Goal: Obtain resource: Obtain resource

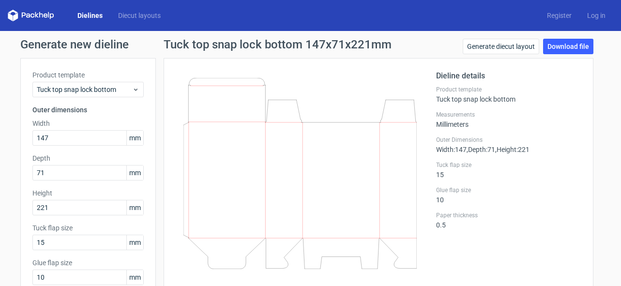
click at [366, 78] on icon at bounding box center [299, 173] width 233 height 191
click at [85, 14] on link "Dielines" at bounding box center [90, 16] width 41 height 10
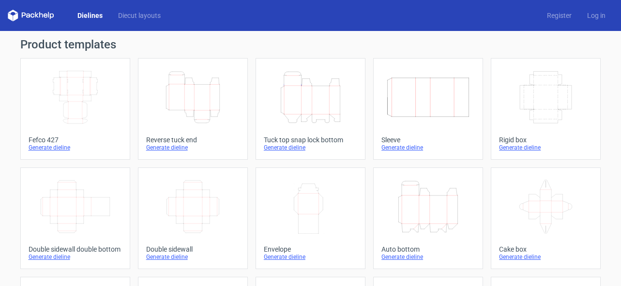
click at [194, 105] on icon "Height Depth Width" at bounding box center [193, 97] width 86 height 54
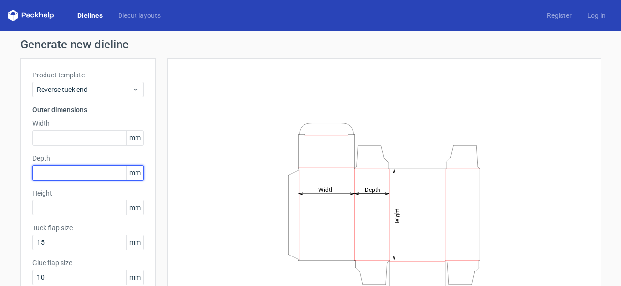
click at [63, 171] on input "text" at bounding box center [87, 172] width 111 height 15
type input "35"
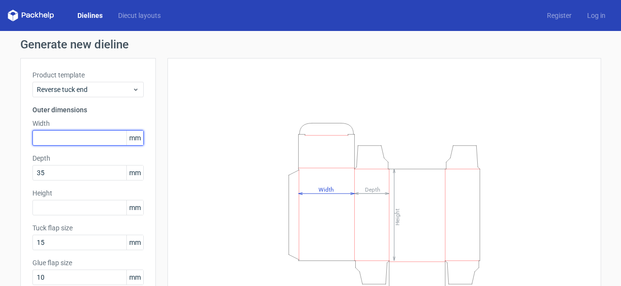
click at [48, 135] on input "text" at bounding box center [87, 137] width 111 height 15
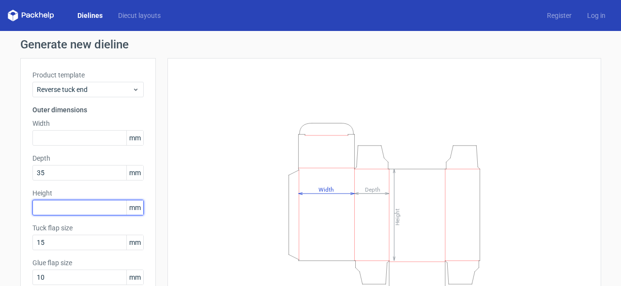
click at [44, 209] on input "text" at bounding box center [87, 207] width 111 height 15
type input "120"
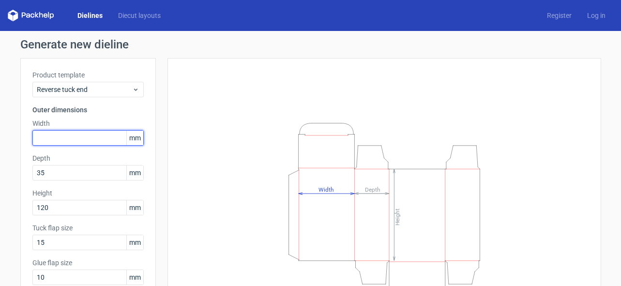
click at [42, 134] on input "text" at bounding box center [87, 137] width 111 height 15
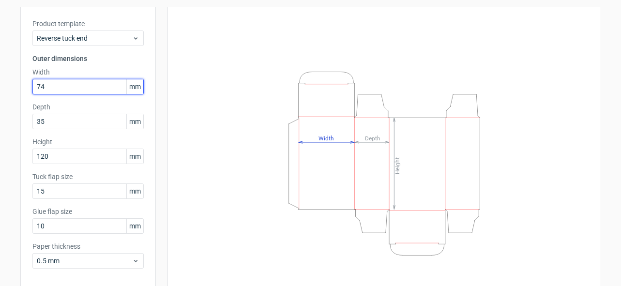
scroll to position [93, 0]
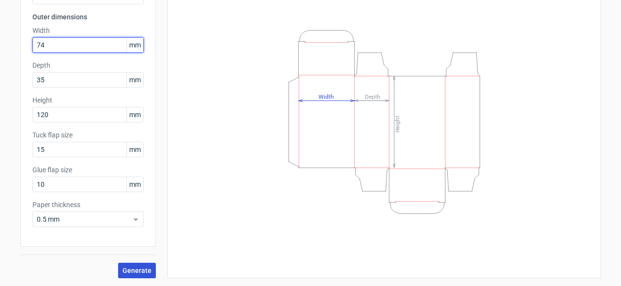
type input "74"
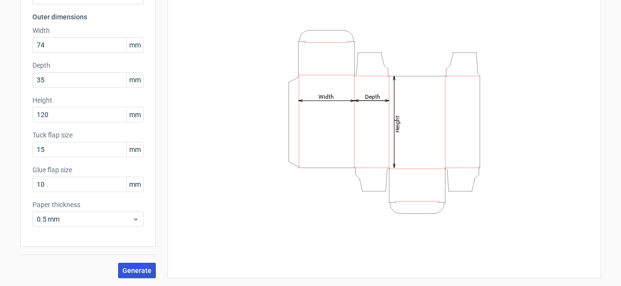
click at [143, 272] on span "Generate" at bounding box center [136, 270] width 29 height 7
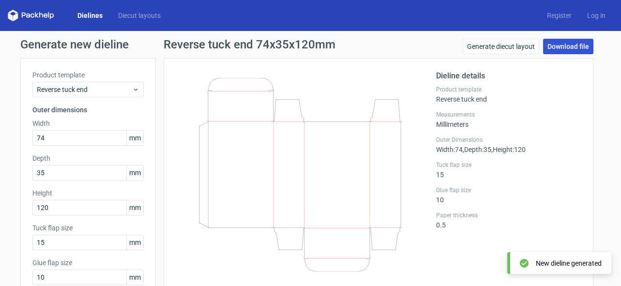
click at [561, 51] on link "Download file" at bounding box center [568, 46] width 50 height 15
